Goal: Navigation & Orientation: Find specific page/section

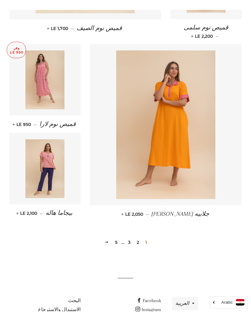
scroll to position [755, 0]
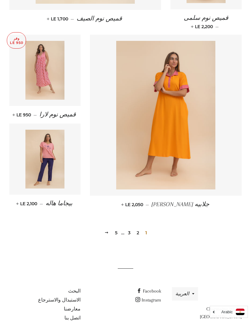
click at [139, 228] on link "2" at bounding box center [137, 232] width 7 height 9
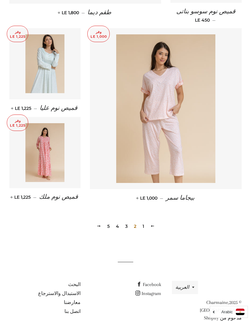
scroll to position [769, 0]
click at [126, 222] on link "3" at bounding box center [126, 226] width 7 height 9
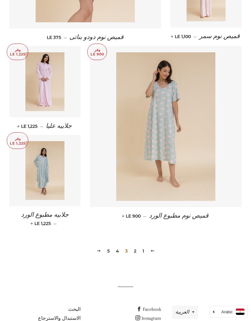
scroll to position [745, 0]
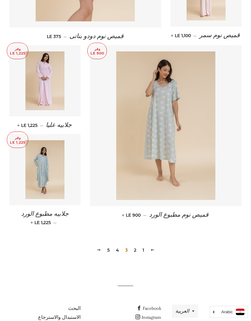
click at [119, 246] on link "4" at bounding box center [117, 250] width 8 height 9
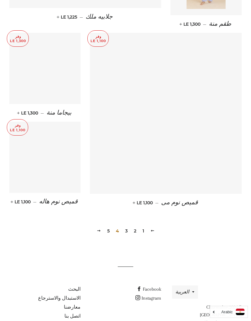
scroll to position [762, 0]
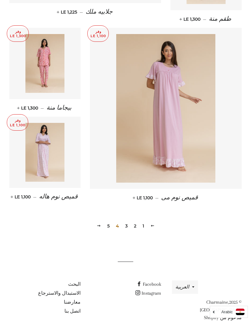
click at [108, 222] on link "5" at bounding box center [108, 226] width 7 height 9
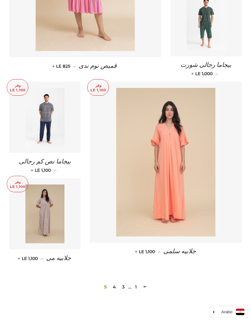
scroll to position [383, 0]
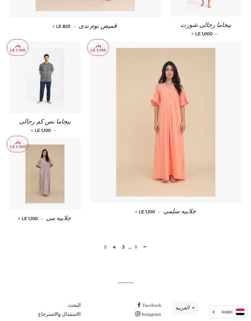
click at [73, 302] on link "معارضنا" at bounding box center [72, 324] width 17 height 6
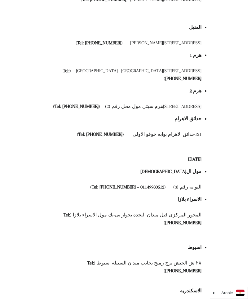
scroll to position [393, 0]
